Goal: Check status: Check status

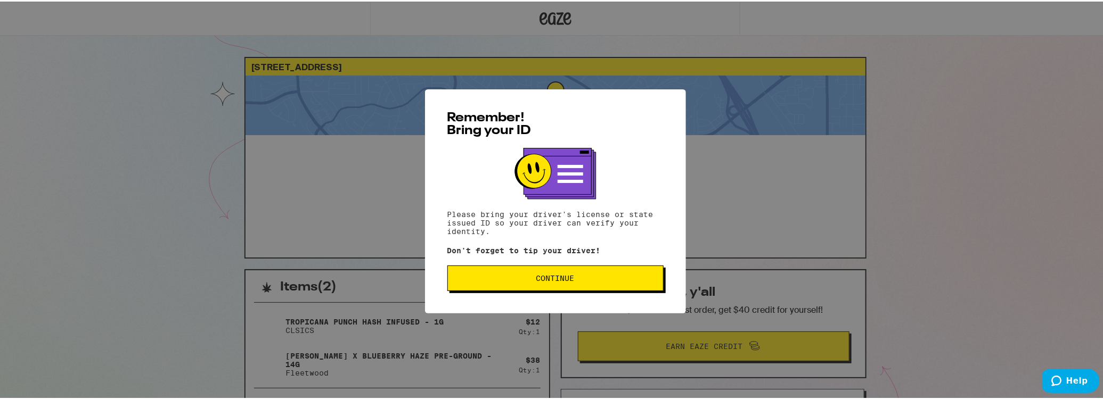
click at [550, 271] on button "Continue" at bounding box center [555, 277] width 216 height 26
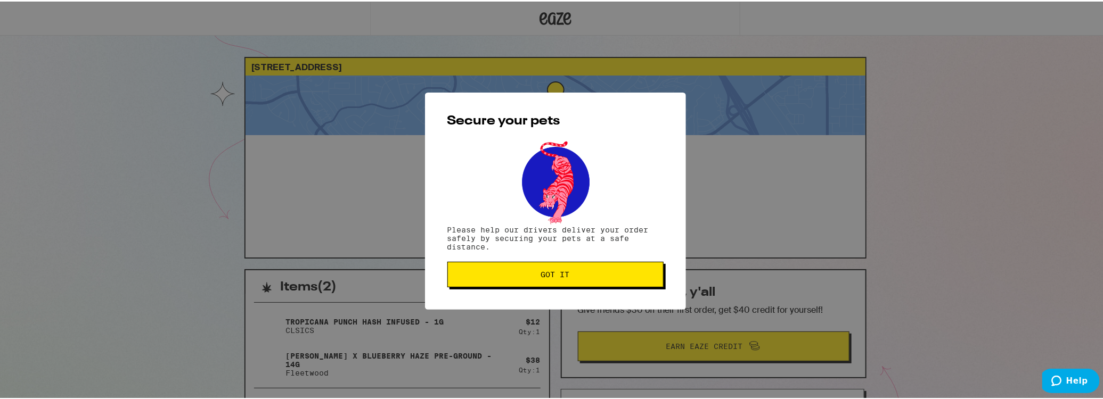
click at [562, 275] on span "Got it" at bounding box center [555, 272] width 29 height 7
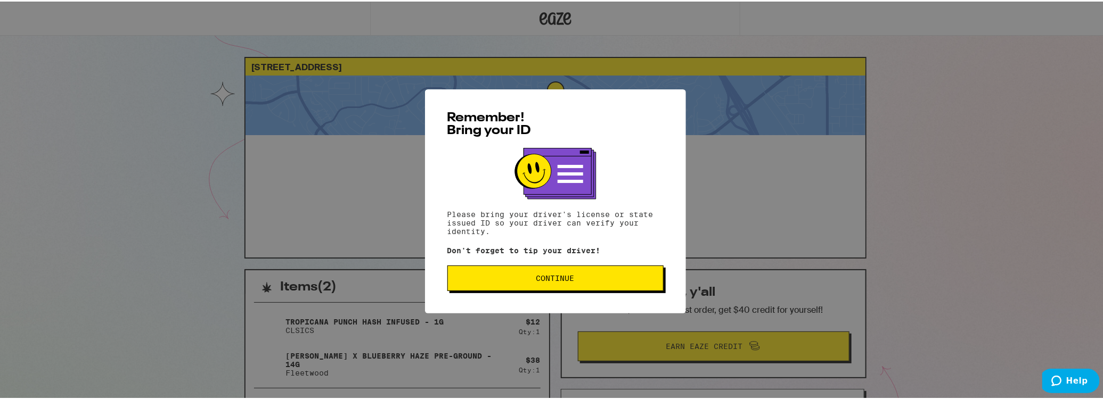
click at [558, 279] on span "Continue" at bounding box center [555, 276] width 38 height 7
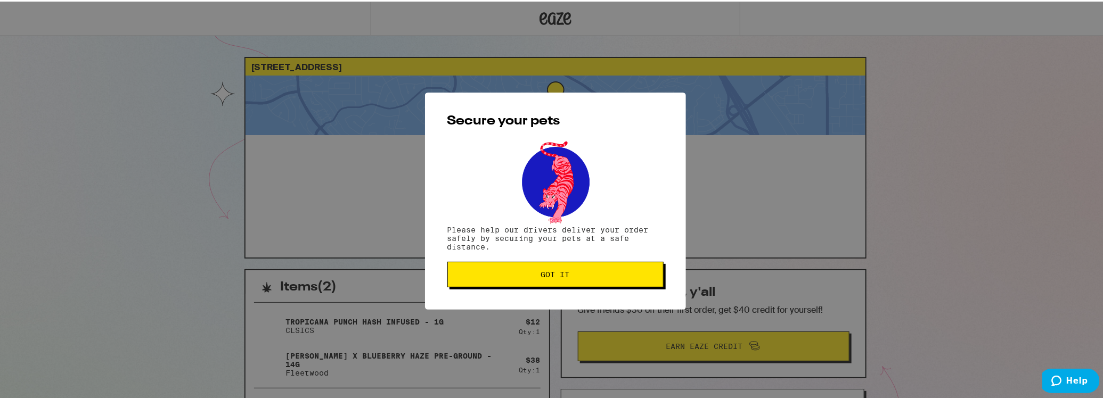
click at [558, 277] on span "Got it" at bounding box center [555, 272] width 29 height 7
